Goal: Check status: Check status

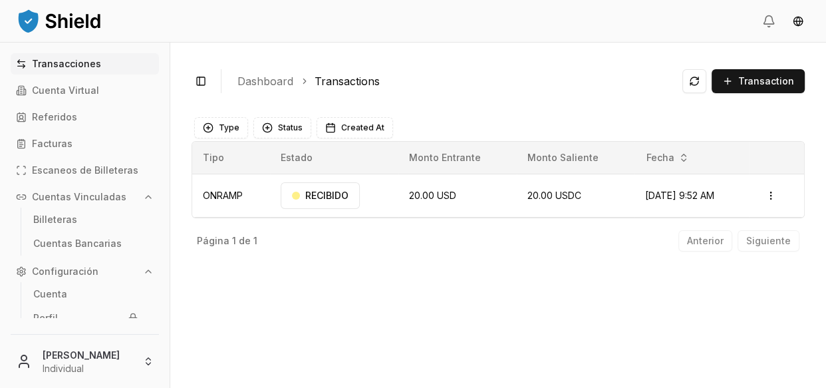
click at [47, 74] on div "Transacciones Cuenta Virtual Referidos Facturas Escaneos de Billeteras Cuentas …" at bounding box center [85, 185] width 170 height 265
click at [49, 87] on p "Cuenta Virtual" at bounding box center [65, 90] width 67 height 9
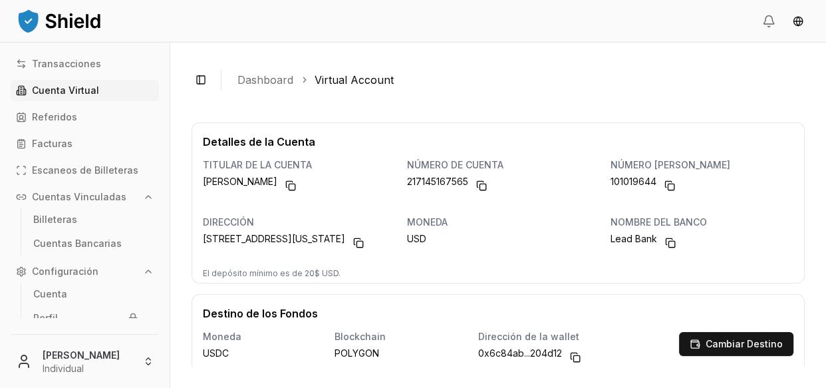
click at [85, 93] on p "Cuenta Virtual" at bounding box center [65, 90] width 67 height 9
click at [86, 119] on link "Referidos" at bounding box center [85, 116] width 148 height 21
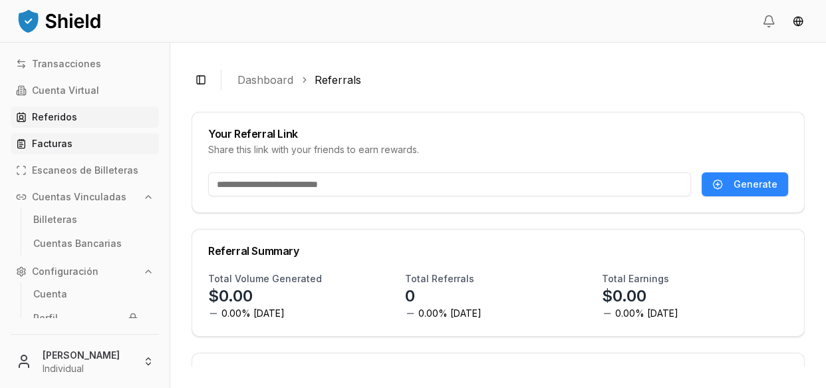
click at [76, 147] on link "Facturas" at bounding box center [85, 143] width 148 height 21
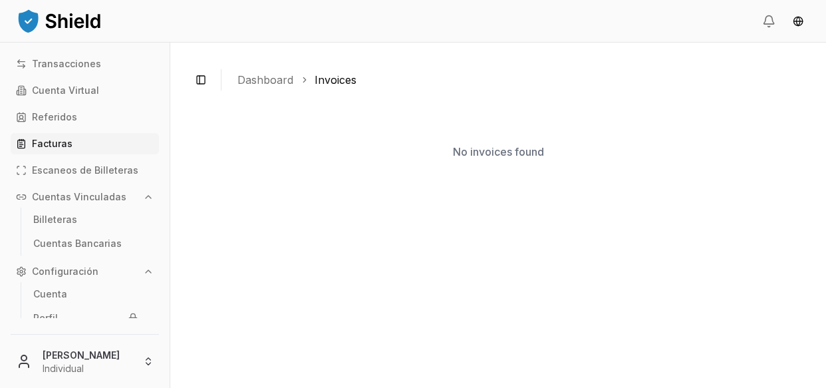
click at [73, 158] on div "Transacciones Cuenta Virtual Referidos Facturas Escaneos de Billeteras Cuentas …" at bounding box center [85, 185] width 170 height 265
click at [72, 161] on link "Escaneos de Billeteras" at bounding box center [85, 170] width 148 height 21
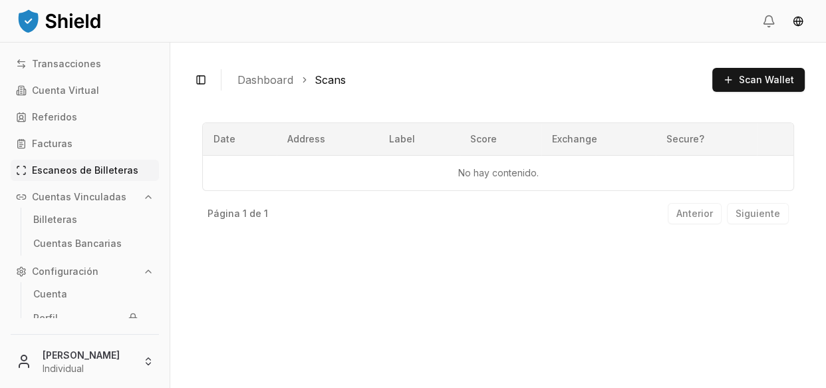
click at [59, 204] on button "Cuentas Vinculadas" at bounding box center [85, 196] width 148 height 21
click at [59, 203] on button "Cuentas Vinculadas" at bounding box center [85, 196] width 148 height 21
click at [55, 215] on p "Billeteras" at bounding box center [55, 219] width 44 height 9
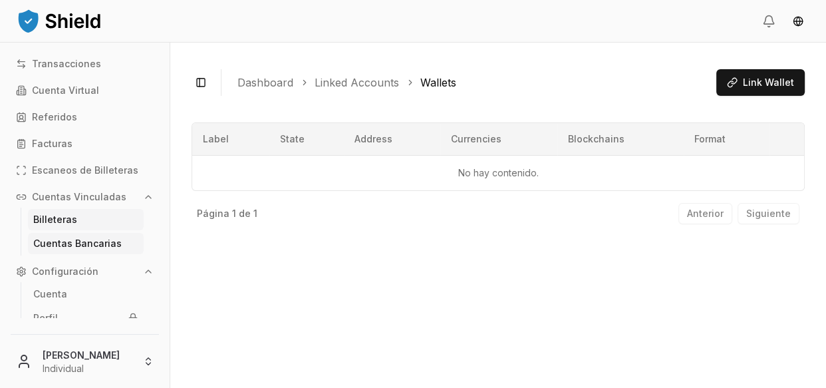
click at [61, 239] on p "Cuentas Bancarias" at bounding box center [77, 243] width 88 height 9
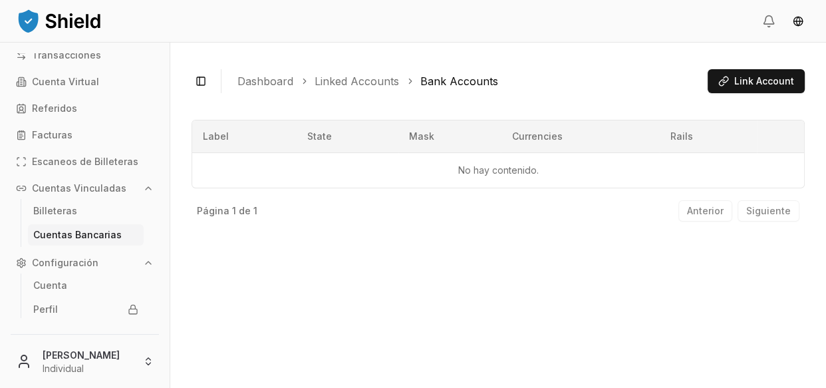
scroll to position [35, 0]
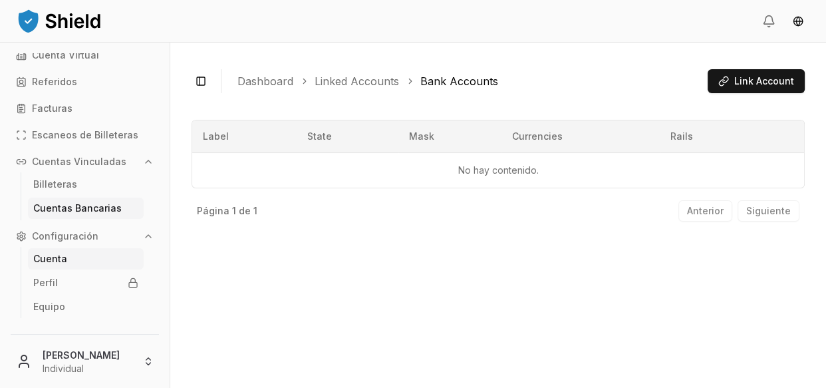
click at [100, 257] on link "Cuenta" at bounding box center [86, 258] width 116 height 21
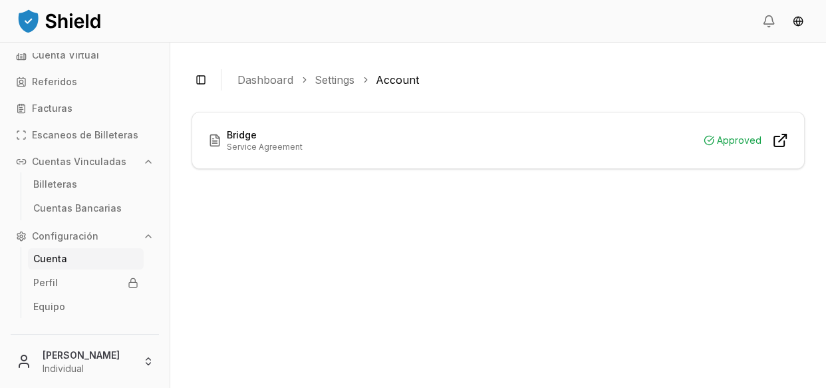
click at [234, 127] on div "Bridge Service Agreement Approved" at bounding box center [498, 140] width 612 height 56
click at [43, 302] on p "Equipo" at bounding box center [49, 306] width 32 height 9
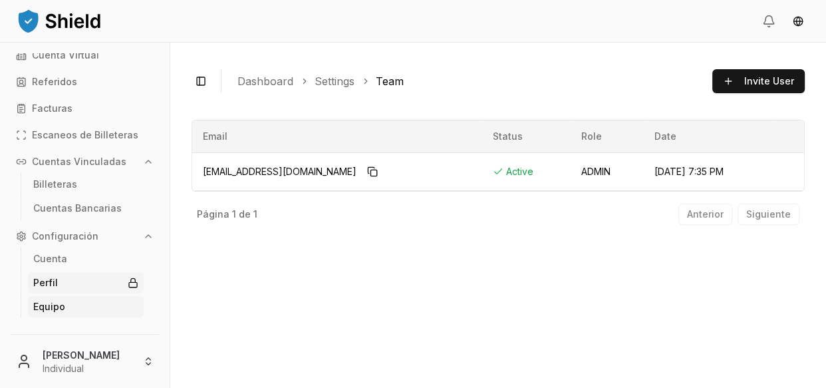
click at [42, 286] on p "Perfil" at bounding box center [45, 282] width 25 height 9
click at [45, 286] on p "Perfil" at bounding box center [45, 282] width 25 height 9
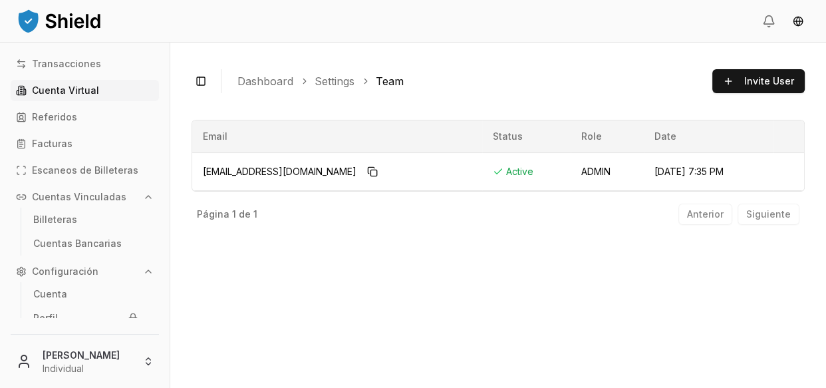
click at [94, 97] on link "Cuenta Virtual" at bounding box center [85, 90] width 148 height 21
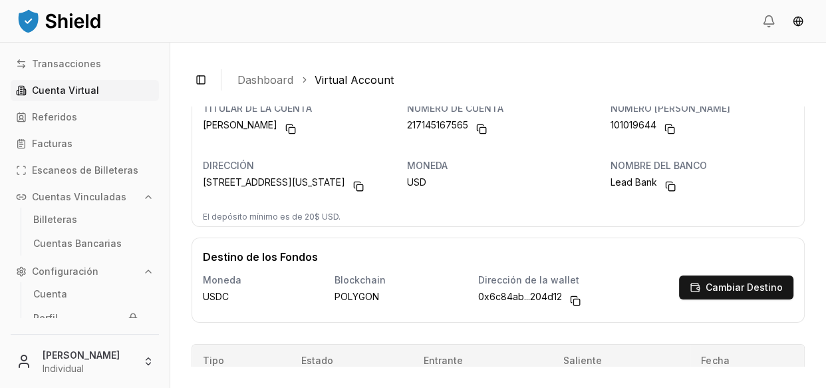
scroll to position [59, 0]
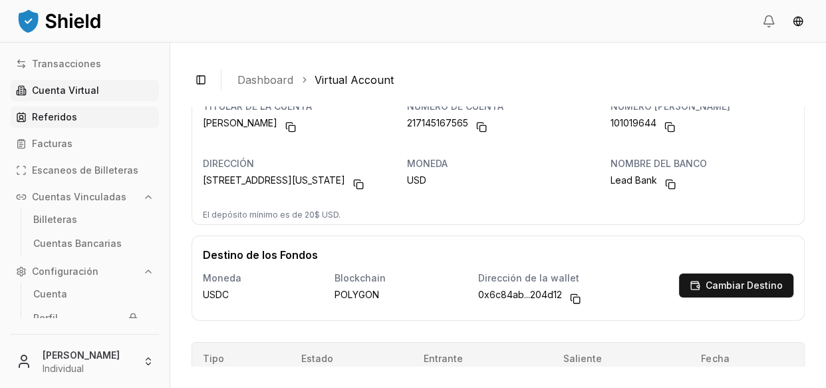
click at [90, 126] on link "Referidos" at bounding box center [85, 116] width 148 height 21
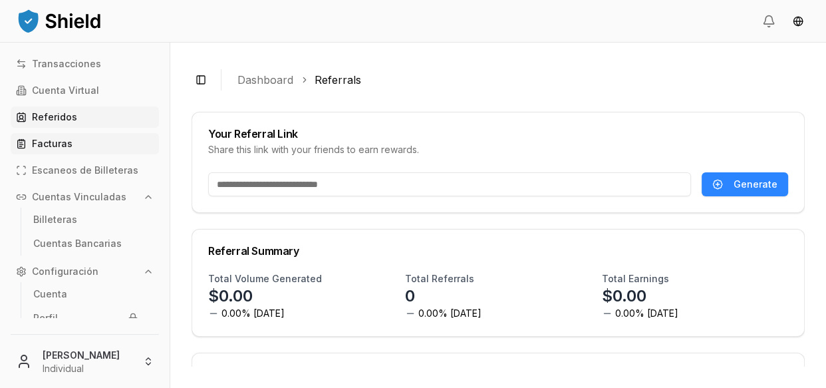
click at [57, 150] on link "Facturas" at bounding box center [85, 143] width 148 height 21
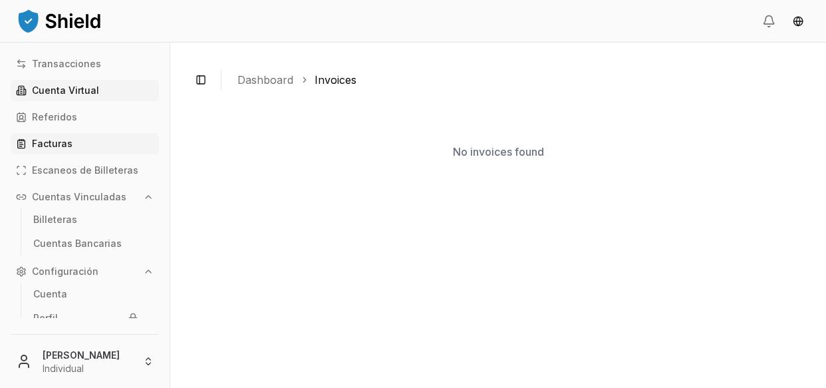
click at [52, 100] on link "Cuenta Virtual" at bounding box center [85, 90] width 148 height 21
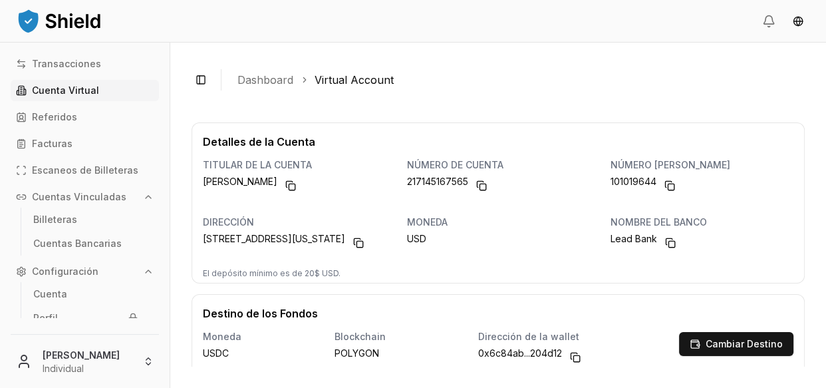
click at [45, 76] on div "Transacciones Cuenta Virtual Referidos Facturas Escaneos de Billeteras Cuentas …" at bounding box center [85, 185] width 170 height 265
click at [44, 69] on link "Transacciones" at bounding box center [85, 63] width 148 height 21
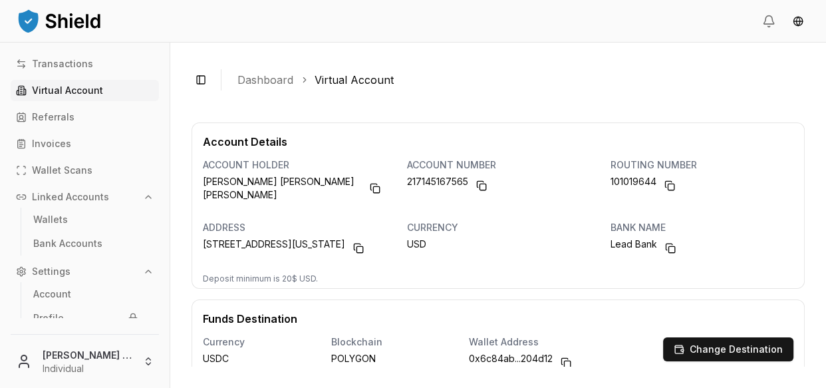
click at [60, 93] on p "Virtual Account" at bounding box center [67, 90] width 71 height 9
click at [54, 70] on link "Transactions" at bounding box center [85, 63] width 148 height 21
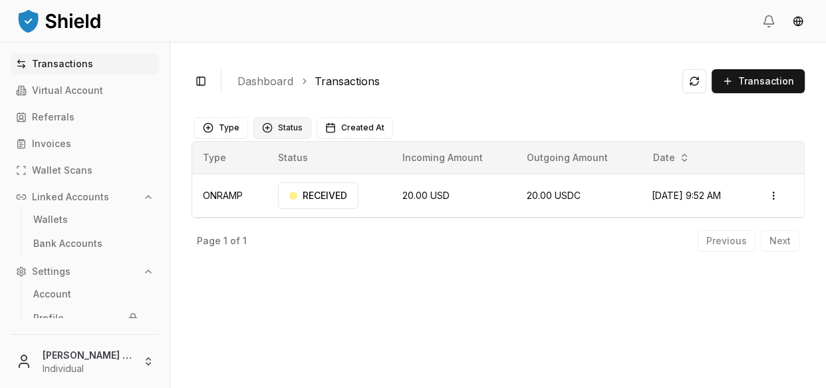
click at [266, 127] on button "Status" at bounding box center [282, 127] width 58 height 21
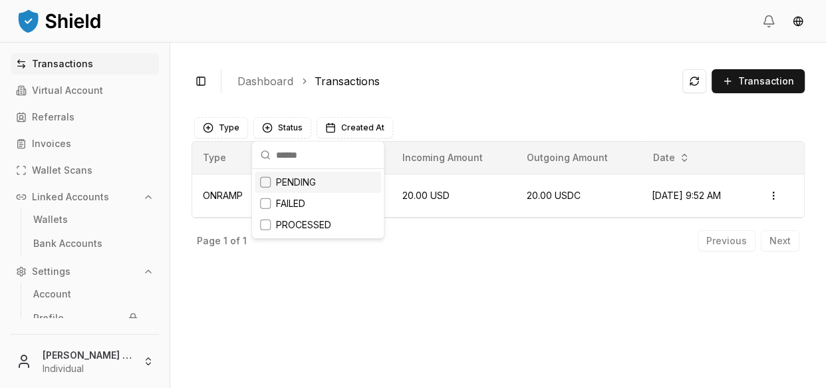
click at [265, 178] on div "Suggestions" at bounding box center [265, 182] width 11 height 11
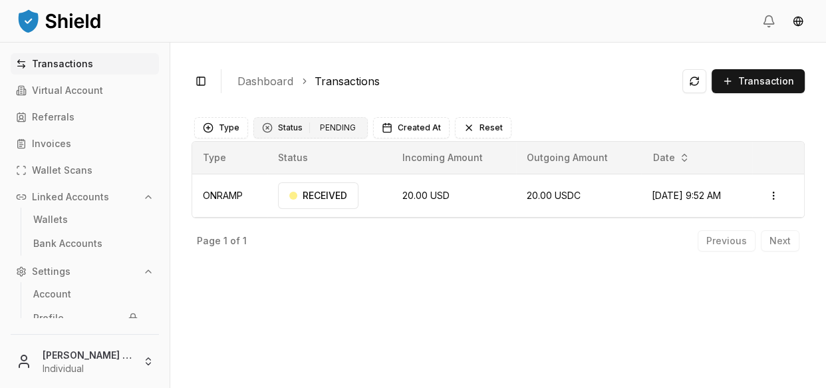
click at [331, 122] on div "PENDING" at bounding box center [338, 127] width 43 height 15
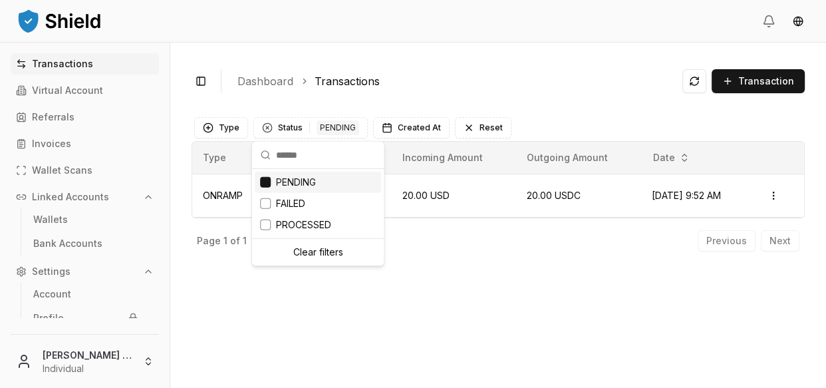
click at [431, 233] on div "Page 1 of 1 Previous Next" at bounding box center [498, 238] width 613 height 40
